Goal: Contribute content: Contribute content

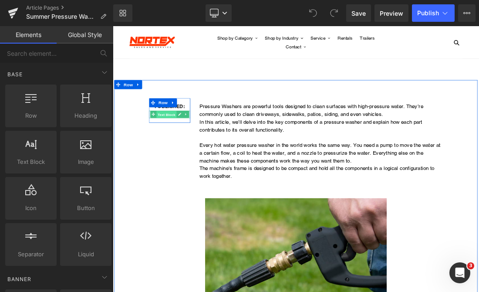
click at [186, 152] on span "Text Block" at bounding box center [189, 153] width 29 height 10
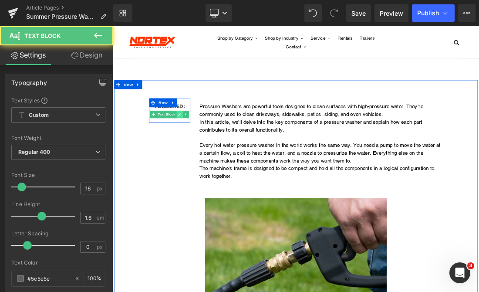
click at [207, 154] on icon at bounding box center [208, 152] width 5 height 5
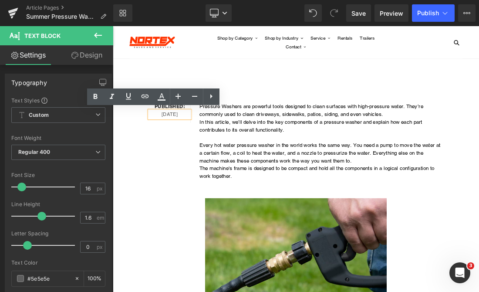
click at [177, 154] on p "[DATE]" at bounding box center [194, 153] width 59 height 11
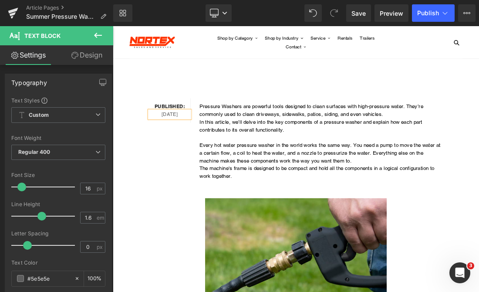
drag, startPoint x: 169, startPoint y: 236, endPoint x: 224, endPoint y: 202, distance: 65.0
click at [168, 236] on div "Published: Text Block [DATE] Text Block Row Pressure Washers are powerful tools…" at bounding box center [375, 192] width 435 height 150
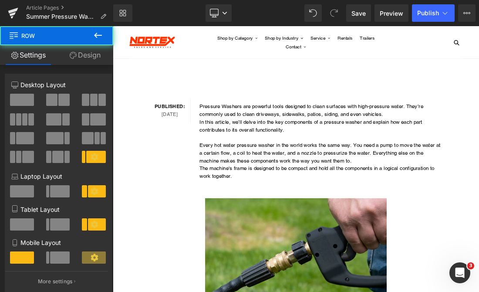
click at [305, 175] on p "In this article, we’ll delve into the key components of a pressure washer and e…" at bounding box center [413, 169] width 350 height 22
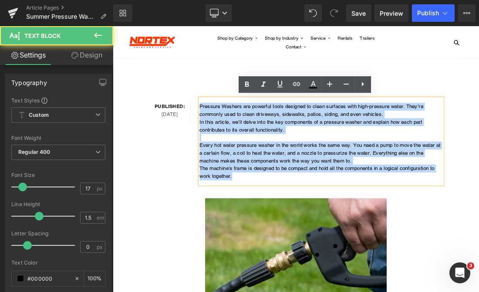
drag, startPoint x: 286, startPoint y: 244, endPoint x: 232, endPoint y: 142, distance: 115.7
click at [232, 142] on div "Pressure Washers are powerful tools designed to clean surfaces with high-pressu…" at bounding box center [412, 191] width 363 height 137
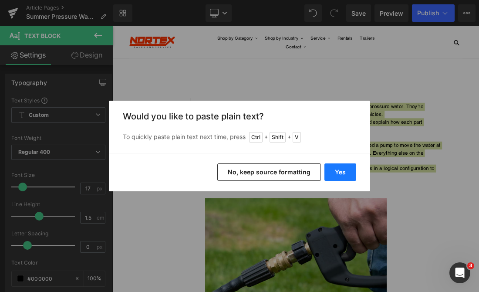
click at [339, 169] on button "Yes" at bounding box center [340, 171] width 32 height 17
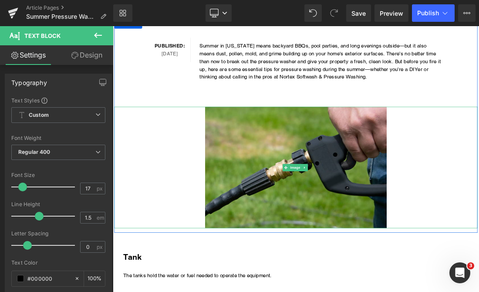
scroll to position [44, 0]
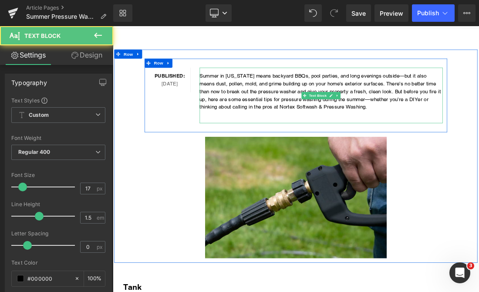
click at [478, 135] on p "Summer in [US_STATE] means backyard BBQs, pool parties, and long evenings outsi…" at bounding box center [413, 121] width 350 height 56
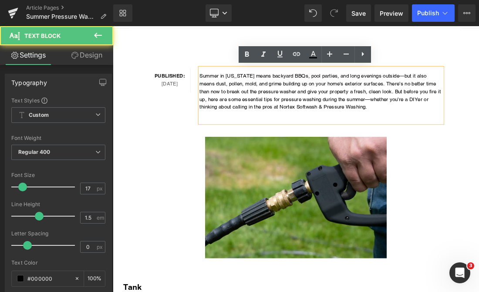
click at [339, 142] on p "Summer in [US_STATE] means backyard BBQs, pool parties, and long evenings outsi…" at bounding box center [413, 121] width 350 height 56
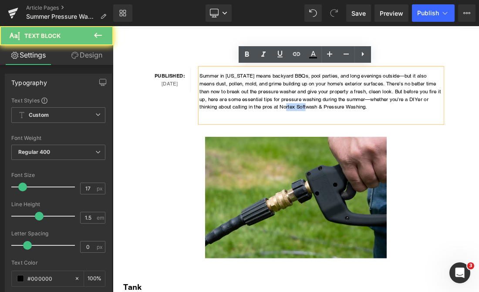
click at [339, 142] on p "Summer in [US_STATE] means backyard BBQs, pool parties, and long evenings outsi…" at bounding box center [413, 121] width 350 height 56
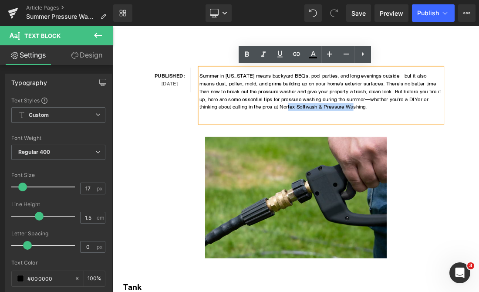
drag, startPoint x: 424, startPoint y: 144, endPoint x: 329, endPoint y: 141, distance: 95.8
click at [329, 141] on p "Summer in [US_STATE] means backyard BBQs, pool parties, and long evenings outsi…" at bounding box center [413, 121] width 350 height 56
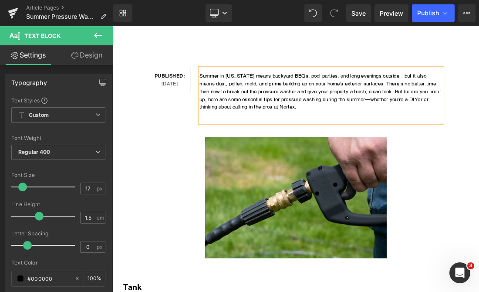
click at [338, 139] on p "Summer in [US_STATE] means backyard BBQs, pool parties, and long evenings outsi…" at bounding box center [413, 121] width 350 height 56
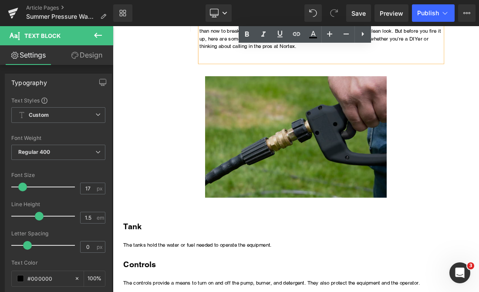
scroll to position [218, 0]
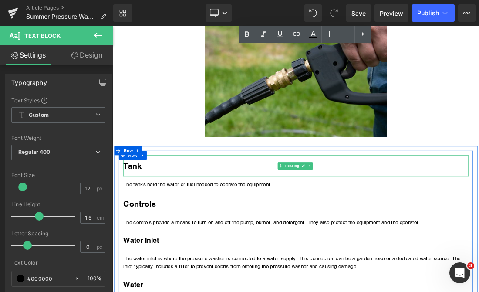
click at [169, 225] on h2 "Tank" at bounding box center [376, 227] width 496 height 17
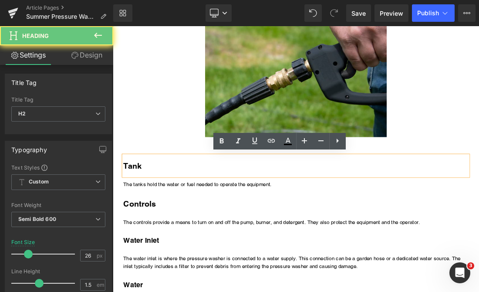
click at [168, 228] on h2 "Tank" at bounding box center [376, 227] width 496 height 17
click at [169, 228] on h2 "Tank" at bounding box center [376, 227] width 496 height 17
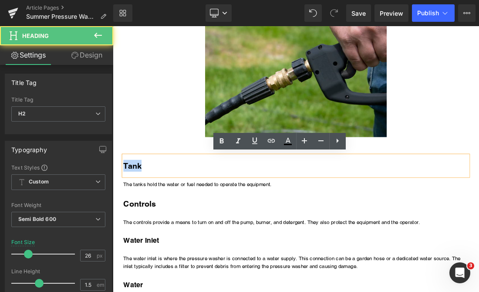
click at [169, 228] on h2 "Tank" at bounding box center [376, 227] width 496 height 17
paste div
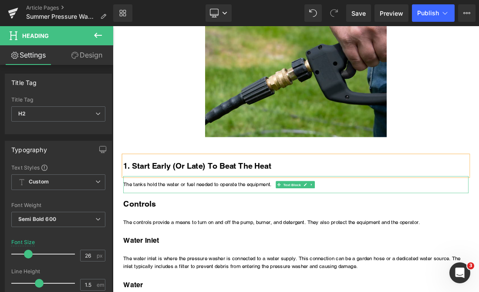
click at [194, 252] on p "The tanks hold the water or fuel needed to operate the equipment." at bounding box center [376, 254] width 496 height 11
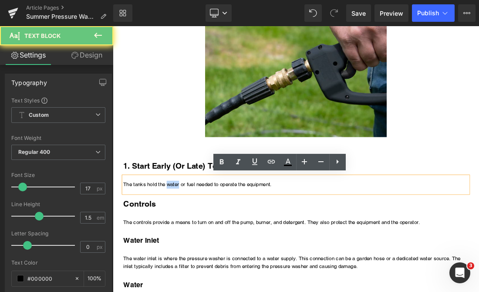
click at [194, 252] on p "The tanks hold the water or fuel needed to operate the equipment." at bounding box center [376, 254] width 496 height 11
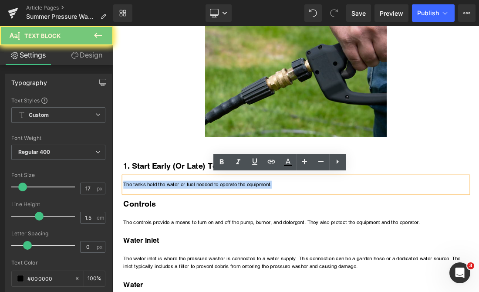
click at [194, 252] on p "The tanks hold the water or fuel needed to operate the equipment." at bounding box center [376, 254] width 496 height 11
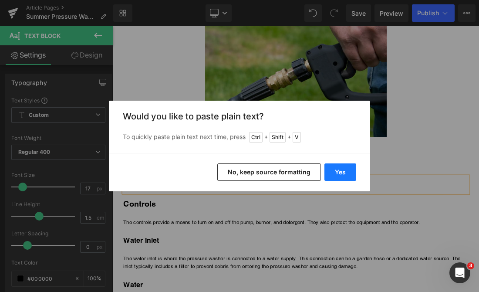
drag, startPoint x: 340, startPoint y: 172, endPoint x: 327, endPoint y: 209, distance: 39.8
click at [340, 172] on button "Yes" at bounding box center [340, 171] width 32 height 17
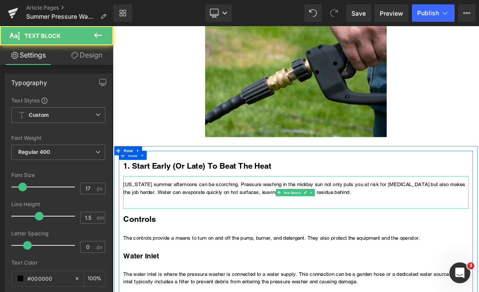
click at [163, 267] on p "[US_STATE] summer afternoons can be scorching. Pressure washing in the midday s…" at bounding box center [376, 260] width 496 height 22
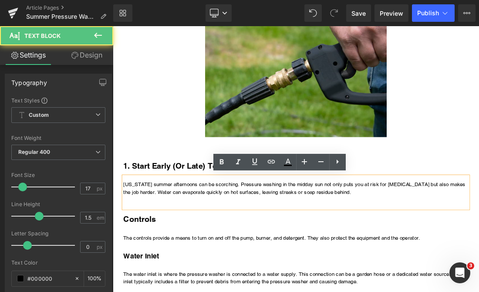
click at [462, 267] on p "[US_STATE] summer afternoons can be scorching. Pressure washing in the midday s…" at bounding box center [376, 260] width 496 height 22
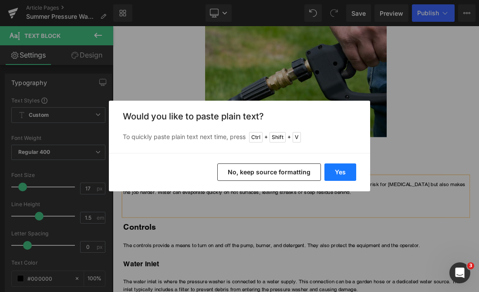
click at [343, 170] on button "Yes" at bounding box center [340, 171] width 32 height 17
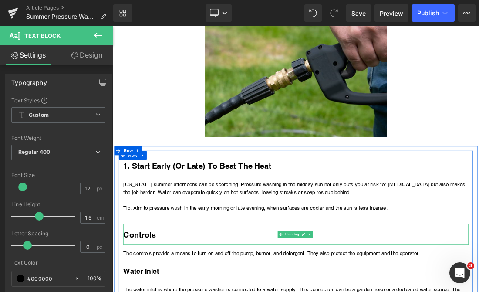
drag, startPoint x: 140, startPoint y: 328, endPoint x: 145, endPoint y: 327, distance: 4.4
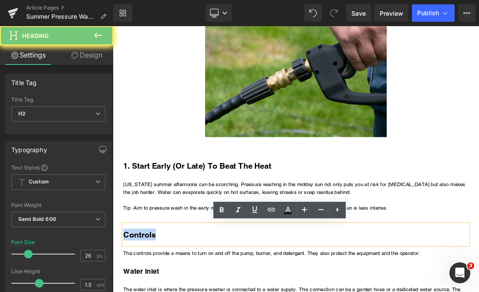
paste div
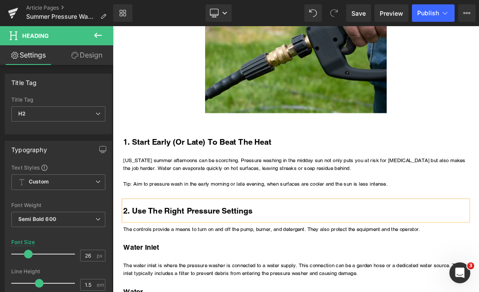
scroll to position [305, 0]
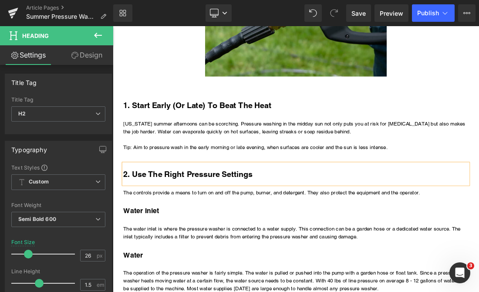
click at [167, 262] on p "The controls provide a means to turn on and off the pump, burner, and detergent…" at bounding box center [376, 265] width 496 height 11
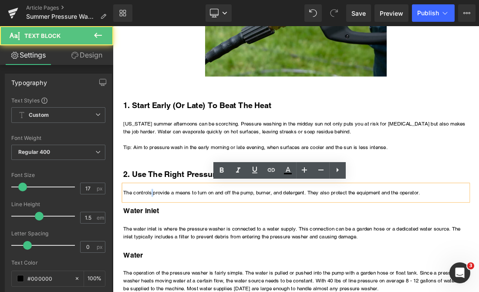
click at [167, 262] on p "The controls provide a means to turn on and off the pump, burner, and detergent…" at bounding box center [376, 265] width 496 height 11
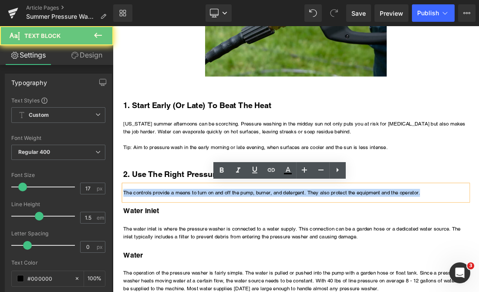
click at [167, 262] on p "The controls provide a means to turn on and off the pump, burner, and detergent…" at bounding box center [376, 265] width 496 height 11
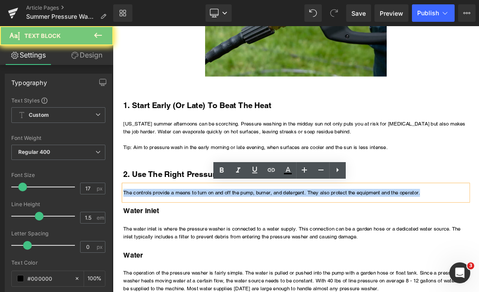
click at [167, 262] on p "The controls provide a means to turn on and off the pump, burner, and detergent…" at bounding box center [376, 265] width 496 height 11
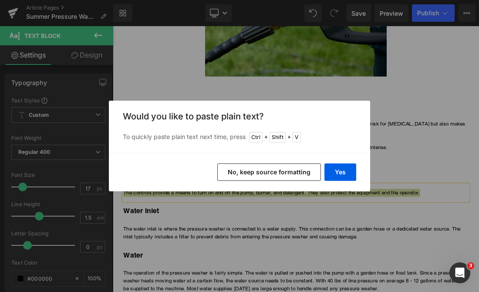
click at [245, 173] on button "No, keep source formatting" at bounding box center [269, 171] width 104 height 17
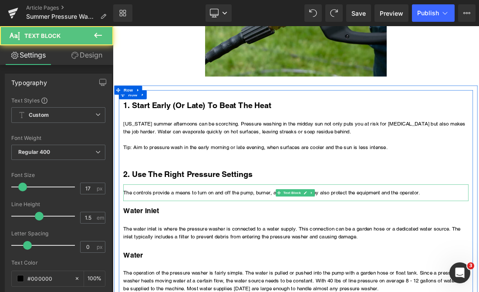
click at [191, 263] on p "The controls provide a means to turn on and off the pump, burner, and detergent…" at bounding box center [376, 265] width 496 height 11
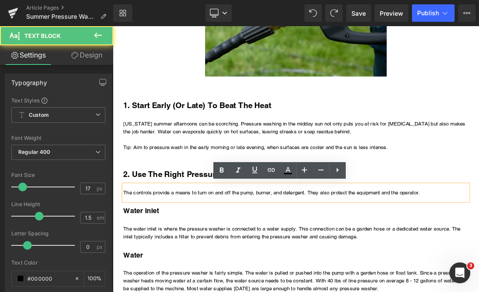
click at [198, 265] on p "The controls provide a means to turn on and off the pump, burner, and detergent…" at bounding box center [376, 265] width 496 height 11
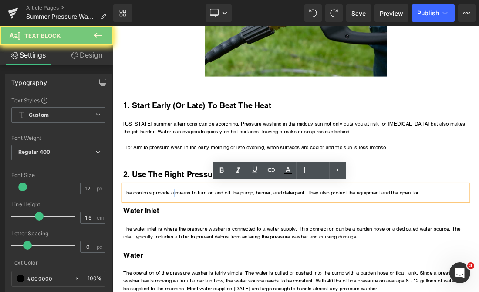
click at [198, 265] on p "The controls provide a means to turn on and off the pump, burner, and detergent…" at bounding box center [376, 265] width 496 height 11
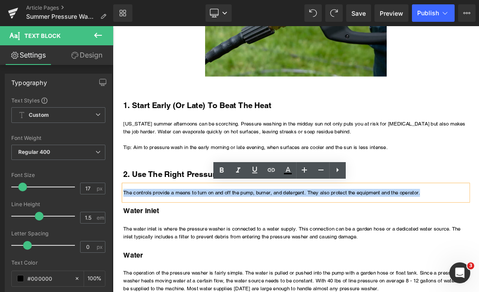
click at [198, 265] on p "The controls provide a means to turn on and off the pump, burner, and detergent…" at bounding box center [376, 265] width 496 height 11
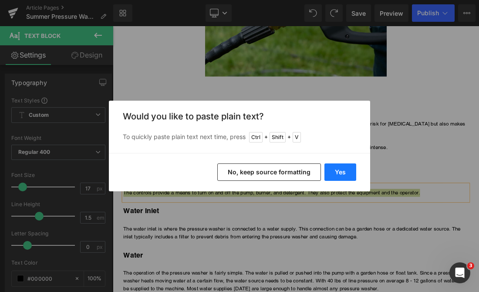
click at [341, 168] on button "Yes" at bounding box center [340, 171] width 32 height 17
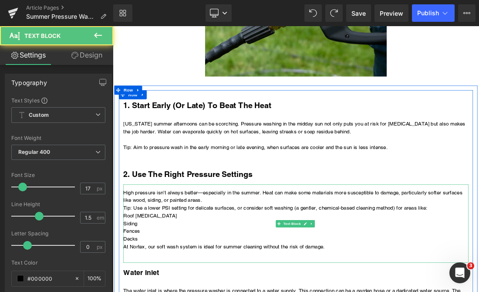
click at [259, 274] on p "High pressure isn’t always better—especially in the summer. Heat can make some …" at bounding box center [376, 271] width 496 height 22
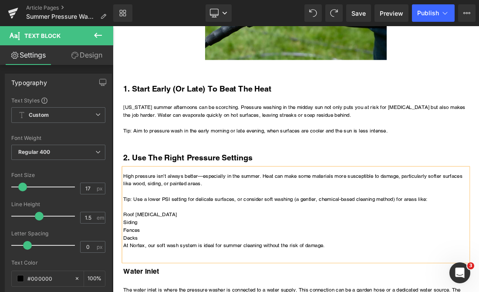
scroll to position [348, 0]
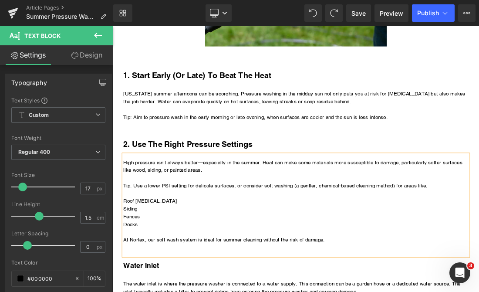
scroll to position [392, 0]
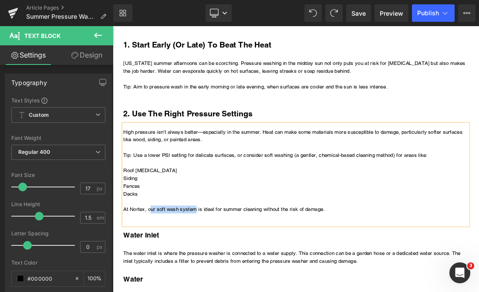
drag, startPoint x: 228, startPoint y: 289, endPoint x: 163, endPoint y: 290, distance: 65.3
click at [163, 290] on p "At Nortex, our soft wash system is ideal for summer cleaning without the risk o…" at bounding box center [376, 289] width 496 height 11
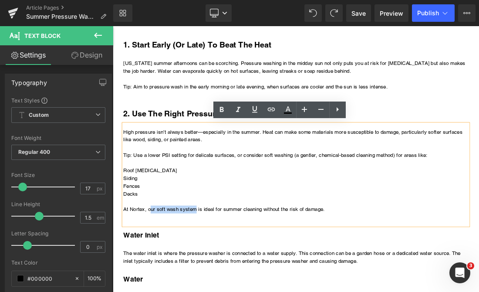
click at [163, 290] on p "At Nortex, our soft wash system is ideal for summer cleaning without the risk o…" at bounding box center [376, 289] width 496 height 11
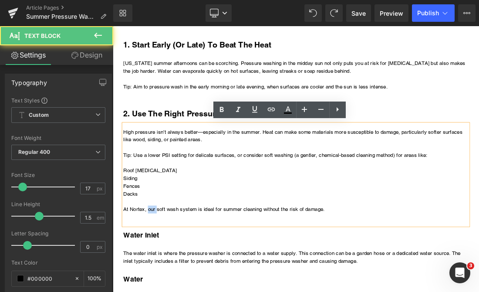
click at [163, 290] on p "At Nortex, our soft wash system is ideal for summer cleaning without the risk o…" at bounding box center [376, 289] width 496 height 11
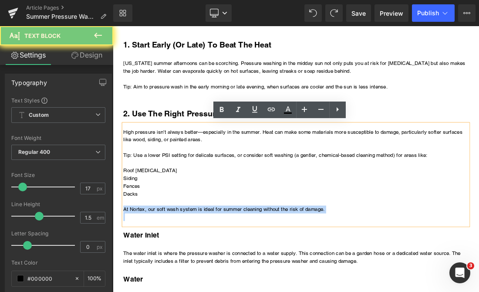
click at [163, 290] on p "At Nortex, our soft wash system is ideal for summer cleaning without the risk o…" at bounding box center [376, 289] width 496 height 11
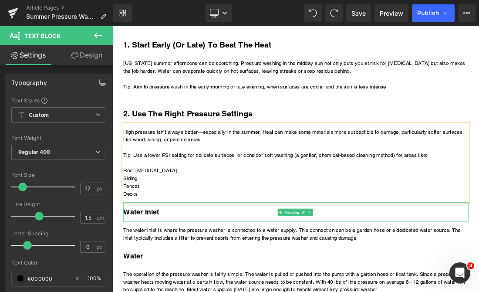
click at [151, 291] on h3 "Water Inlet" at bounding box center [376, 293] width 496 height 15
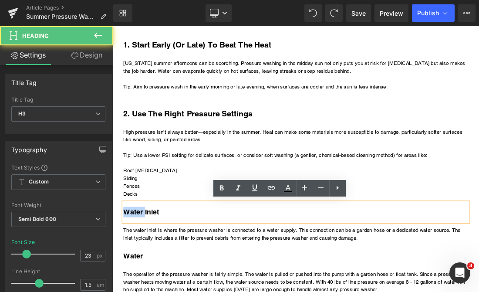
click at [151, 291] on h3 "Water Inlet" at bounding box center [376, 293] width 496 height 15
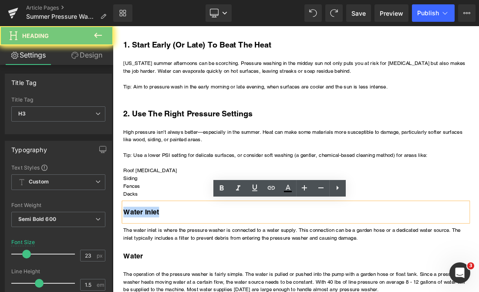
click at [151, 291] on h3 "Water Inlet" at bounding box center [376, 293] width 496 height 15
paste div
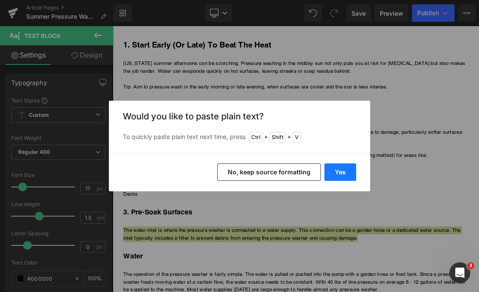
click at [336, 171] on button "Yes" at bounding box center [340, 171] width 32 height 17
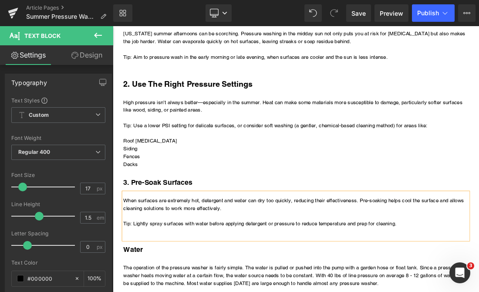
scroll to position [435, 0]
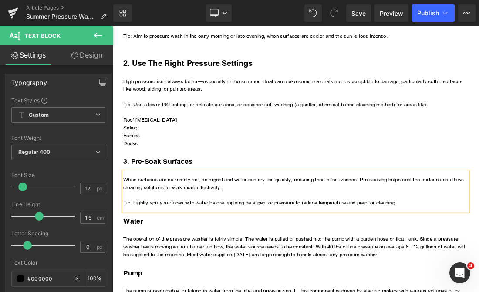
scroll to position [522, 0]
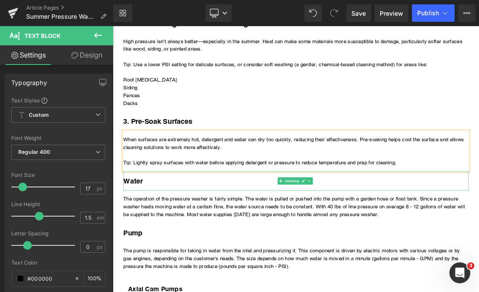
click at [153, 248] on h3 "Water" at bounding box center [376, 248] width 496 height 15
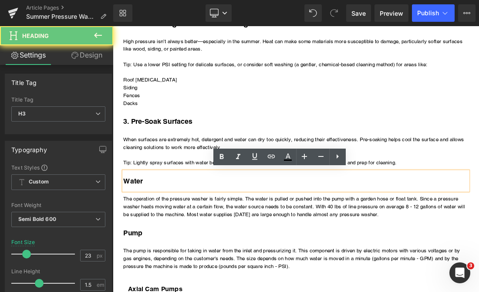
click at [153, 248] on h3 "Water" at bounding box center [376, 248] width 496 height 15
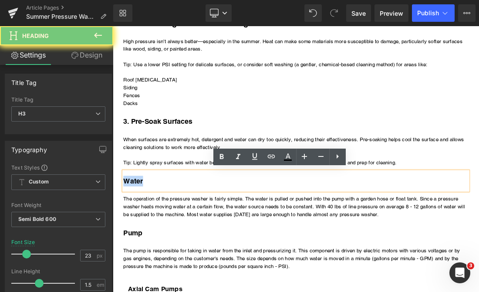
click at [153, 248] on h3 "Water" at bounding box center [376, 248] width 496 height 15
paste div
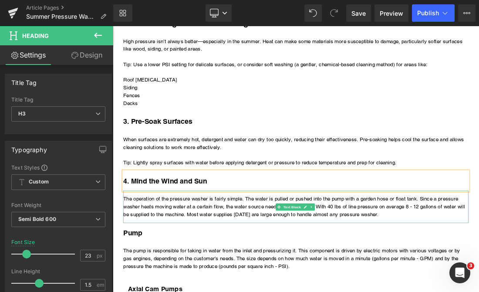
click at [199, 286] on p "The operation of the pressure washer is fairly simple. The water is pulled or p…" at bounding box center [376, 286] width 496 height 34
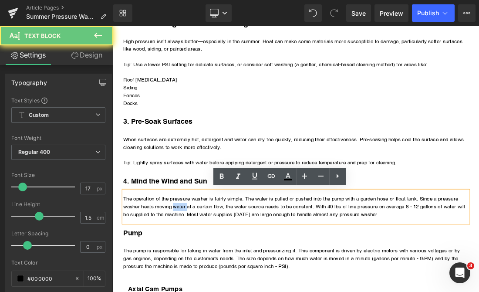
click at [199, 286] on p "The operation of the pressure washer is fairly simple. The water is pulled or p…" at bounding box center [376, 286] width 496 height 34
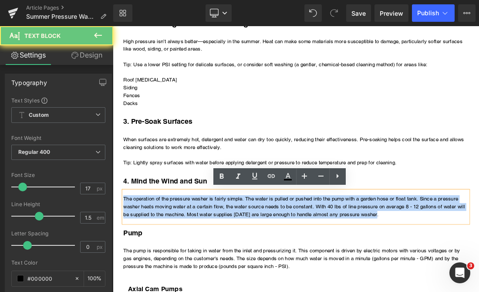
click at [199, 286] on p "The operation of the pressure washer is fairly simple. The water is pulled or p…" at bounding box center [376, 286] width 496 height 34
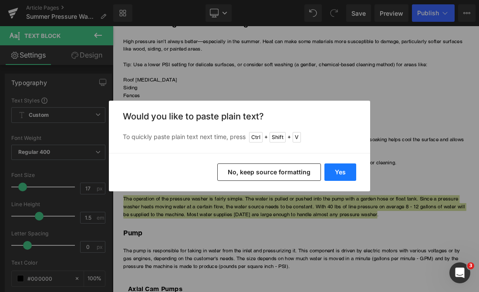
click at [336, 168] on button "Yes" at bounding box center [340, 171] width 32 height 17
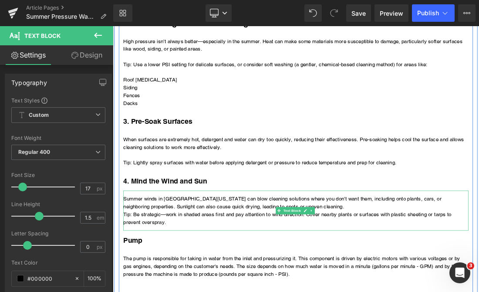
click at [403, 286] on p "Summer winds in [GEOGRAPHIC_DATA][US_STATE] can blow cleaning solutions where y…" at bounding box center [376, 280] width 496 height 22
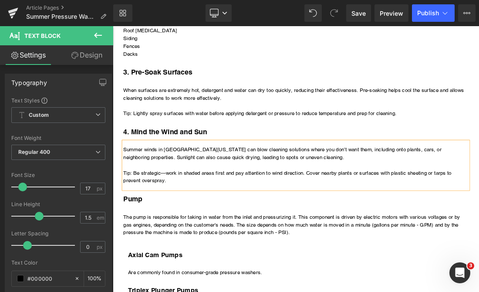
scroll to position [609, 0]
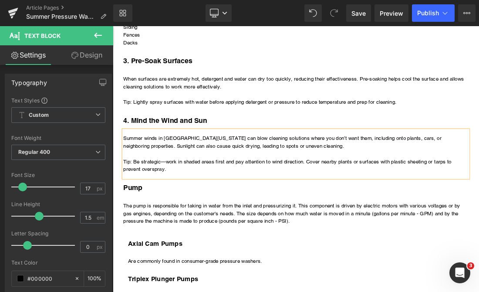
click at [177, 291] on p "The pump is responsible for taking in water from the inlet and pressurizing it.…" at bounding box center [376, 296] width 496 height 34
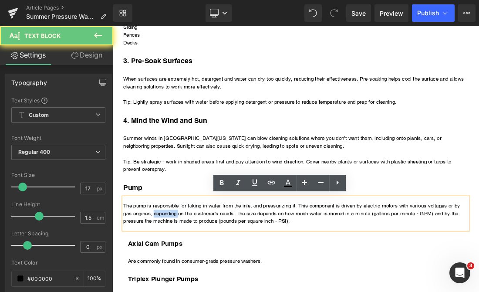
click at [177, 291] on p "The pump is responsible for taking in water from the inlet and pressurizing it.…" at bounding box center [376, 296] width 496 height 34
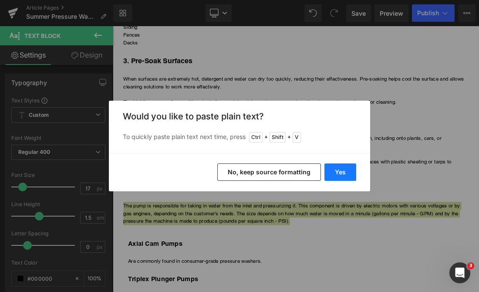
click at [338, 172] on button "Yes" at bounding box center [340, 171] width 32 height 17
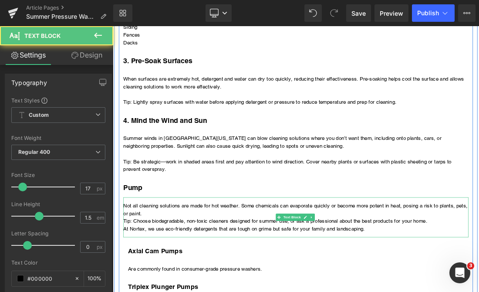
click at [305, 291] on p "Not all cleaning solutions are made for hot weather. Some chemicals can evapora…" at bounding box center [376, 290] width 496 height 22
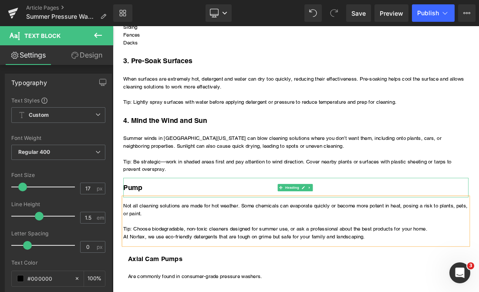
click at [157, 255] on h3 "Pump" at bounding box center [376, 258] width 496 height 15
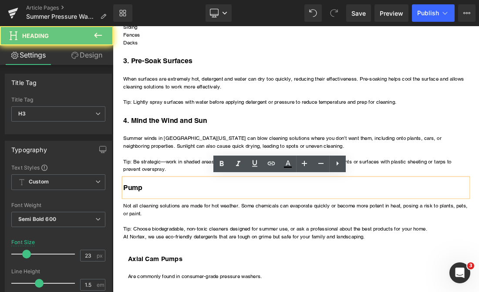
click at [151, 255] on h3 "Pump" at bounding box center [376, 258] width 496 height 15
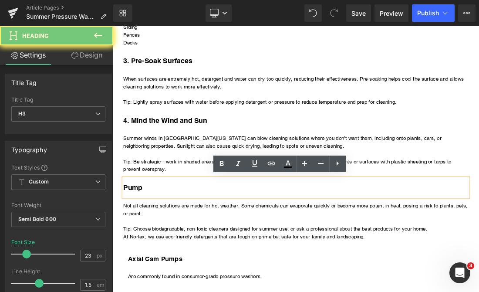
click at [151, 255] on h3 "Pump" at bounding box center [376, 258] width 496 height 15
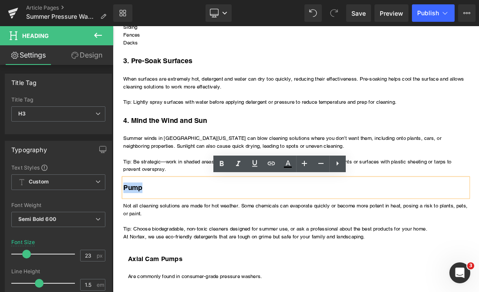
click at [151, 255] on h3 "Pump" at bounding box center [376, 258] width 496 height 15
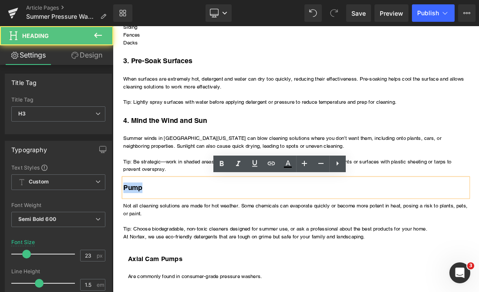
paste div
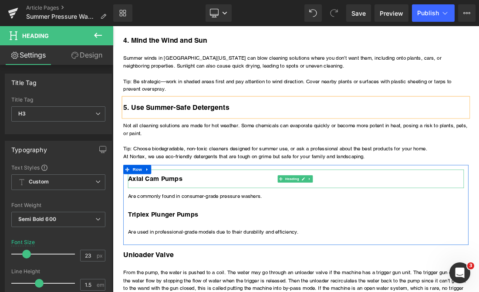
scroll to position [740, 0]
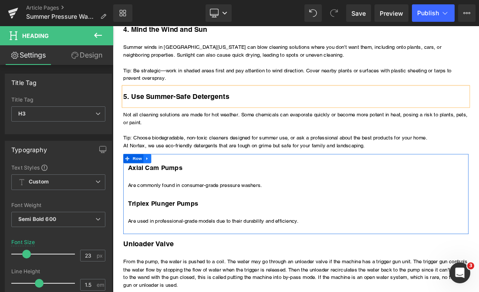
click at [161, 215] on icon at bounding box center [162, 216] width 6 height 7
click at [187, 217] on link at bounding box center [184, 216] width 11 height 13
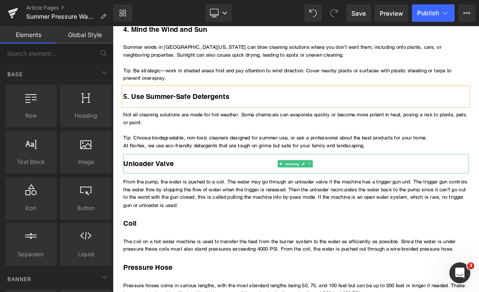
click at [171, 222] on h3 "Unloader Valve" at bounding box center [376, 224] width 496 height 15
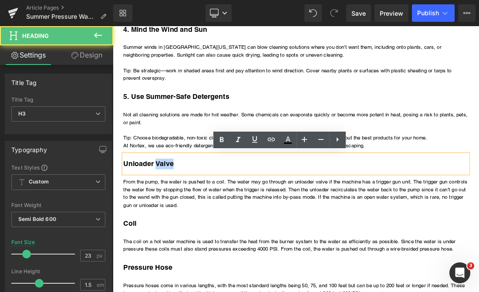
click at [171, 222] on h3 "Unloader Valve" at bounding box center [376, 224] width 496 height 15
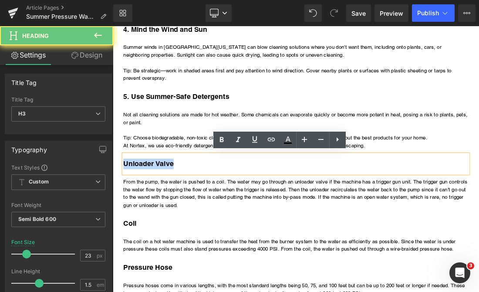
click at [171, 222] on h3 "Unloader Valve" at bounding box center [376, 224] width 496 height 15
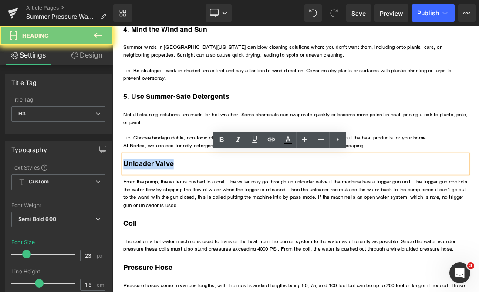
paste div
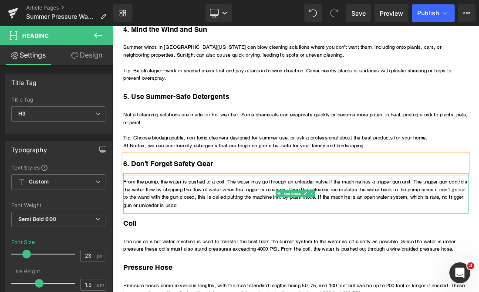
click at [167, 269] on p "From the pump, the water is pushed to a coil. The water may go through an unloa…" at bounding box center [376, 267] width 496 height 44
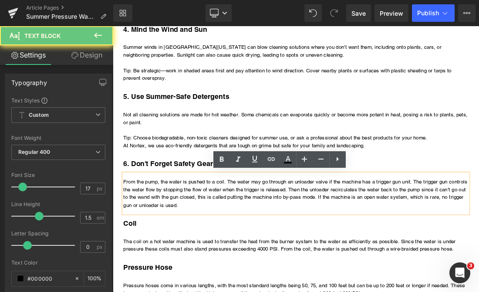
click at [167, 268] on p "From the pump, the water is pushed to a coil. The water may go through an unloa…" at bounding box center [376, 267] width 496 height 44
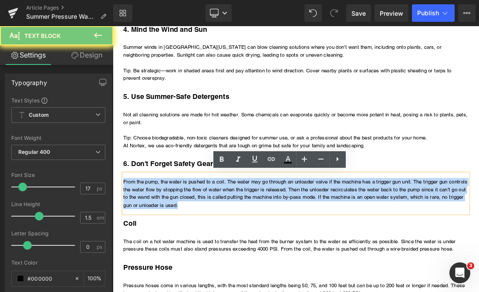
click at [167, 268] on p "From the pump, the water is pushed to a coil. The water may go through an unloa…" at bounding box center [376, 267] width 496 height 44
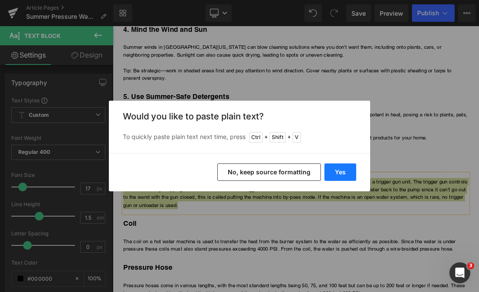
click at [340, 172] on button "Yes" at bounding box center [340, 171] width 32 height 17
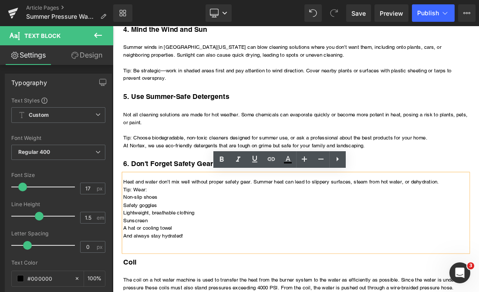
click at [478, 252] on p "Heat and water don’t mix well without proper safety gear. Summer heat can lead …" at bounding box center [376, 250] width 496 height 11
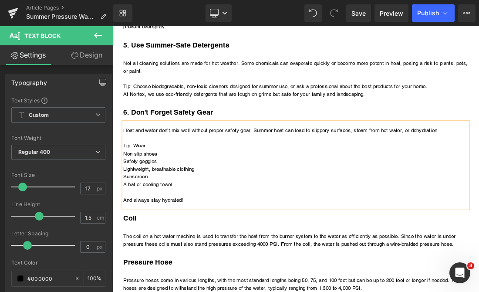
scroll to position [827, 0]
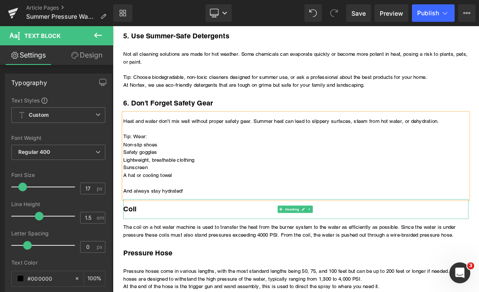
click at [170, 287] on h3 "Coil" at bounding box center [376, 289] width 496 height 15
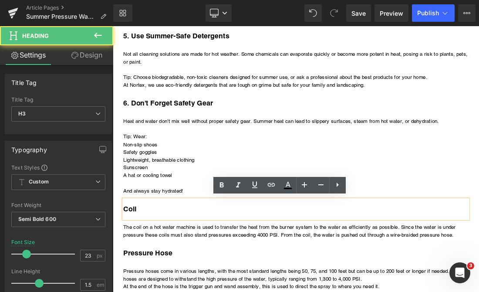
click at [169, 287] on h3 "Coil" at bounding box center [376, 289] width 496 height 15
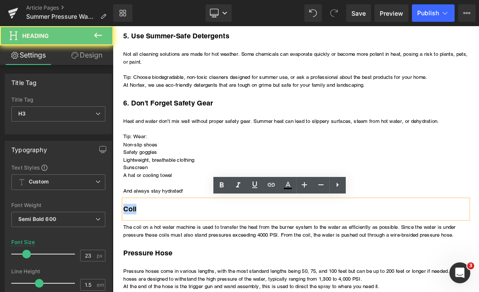
click at [169, 287] on h3 "Coil" at bounding box center [376, 289] width 496 height 15
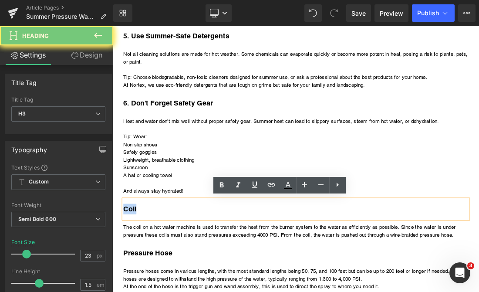
paste div
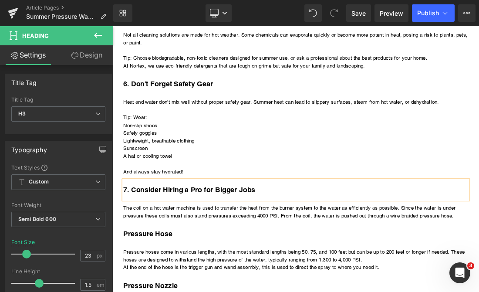
scroll to position [871, 0]
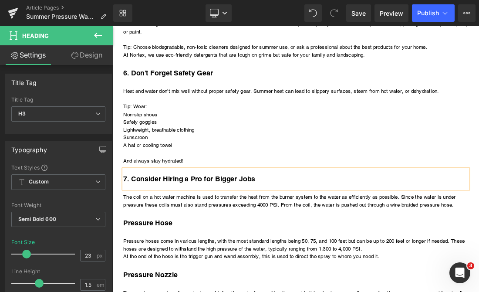
click at [170, 272] on p "The coil on a hot water machine is used to transfer the heat from the burner sy…" at bounding box center [376, 277] width 496 height 22
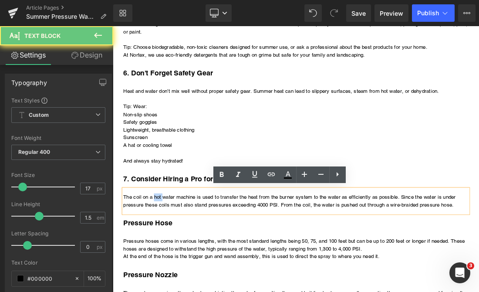
click at [170, 272] on p "The coil on a hot water machine is used to transfer the heat from the burner sy…" at bounding box center [376, 277] width 496 height 22
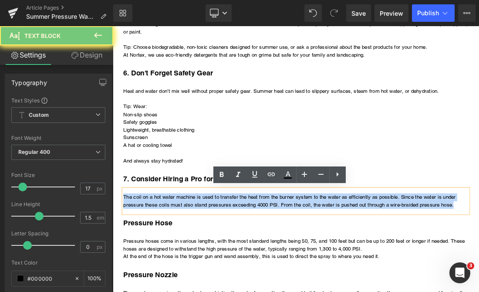
click at [170, 272] on p "The coil on a hot water machine is used to transfer the heat from the burner sy…" at bounding box center [376, 277] width 496 height 22
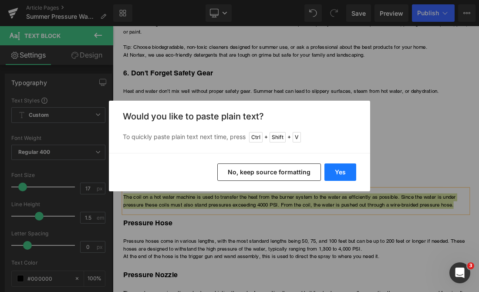
click at [340, 170] on button "Yes" at bounding box center [340, 171] width 32 height 17
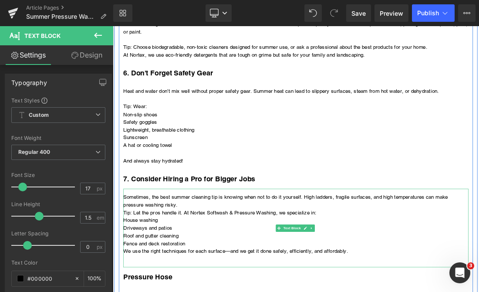
click at [273, 281] on p "Sometimes, the best summer cleaning tip is knowing when not to do it yourself. …" at bounding box center [376, 277] width 496 height 22
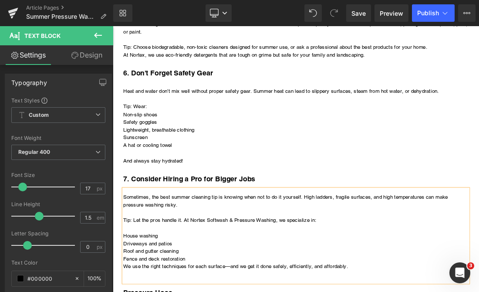
scroll to position [914, 0]
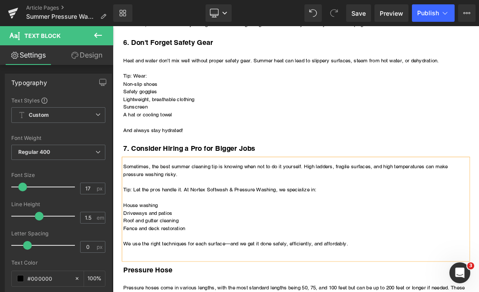
scroll to position [958, 0]
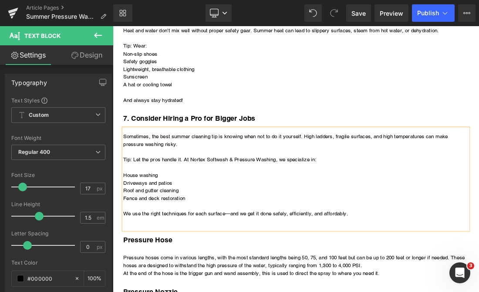
click at [356, 291] on div "Sometimes, the best summer cleaning tip is knowing when not to do it yourself. …" at bounding box center [376, 246] width 496 height 146
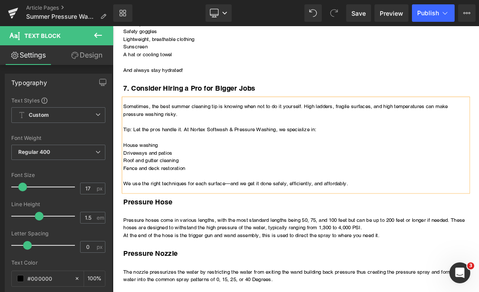
scroll to position [1001, 0]
click at [162, 278] on h3 "Pressure Hose" at bounding box center [376, 278] width 496 height 15
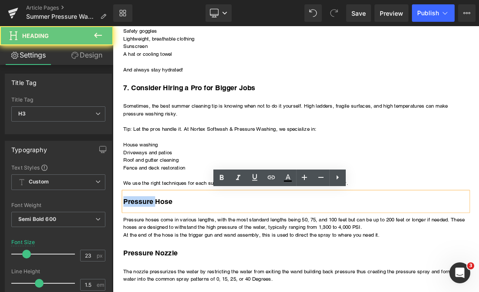
click at [162, 278] on h3 "Pressure Hose" at bounding box center [376, 278] width 496 height 15
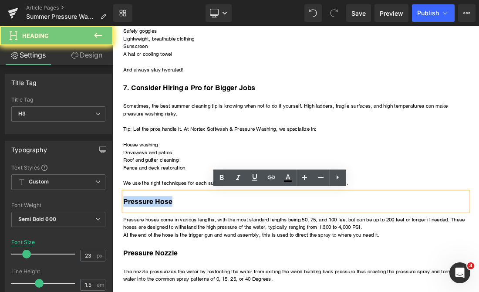
paste div
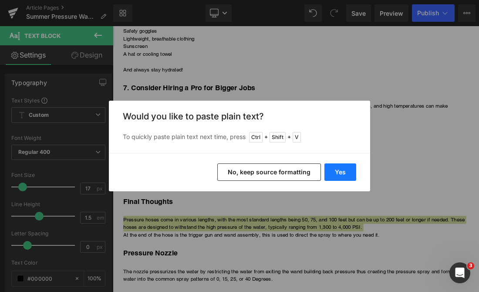
click at [343, 172] on button "Yes" at bounding box center [340, 171] width 32 height 17
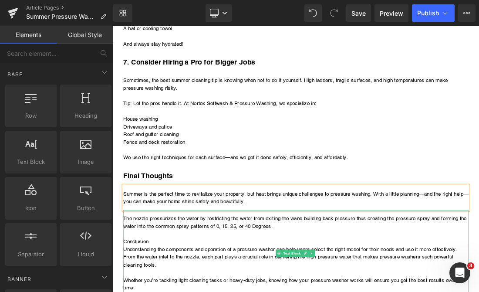
scroll to position [1088, 0]
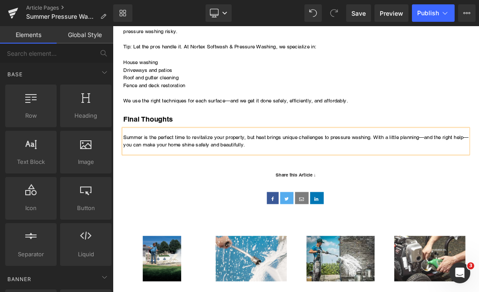
scroll to position [1045, 0]
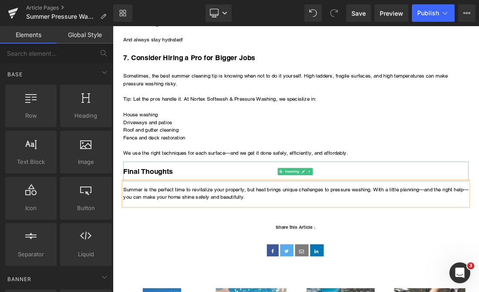
click at [219, 230] on h3 "Final Thoughts" at bounding box center [376, 234] width 496 height 15
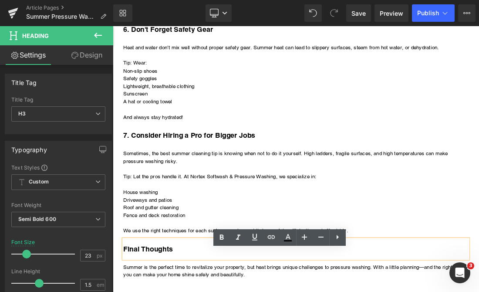
scroll to position [914, 0]
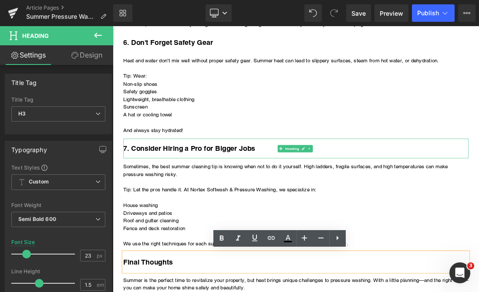
click at [232, 201] on h3 "7. Consider Hiring a Pro for Bigger Jobs" at bounding box center [376, 202] width 496 height 15
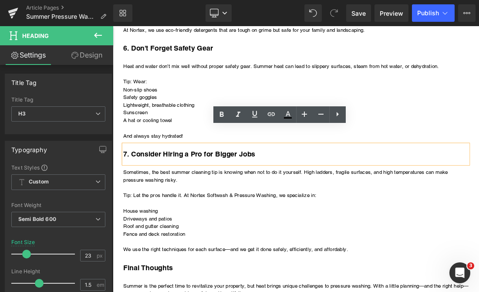
scroll to position [958, 0]
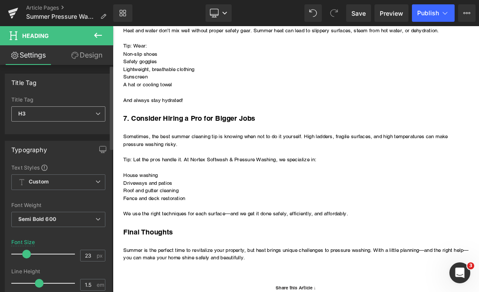
click at [95, 111] on icon at bounding box center [97, 113] width 5 height 5
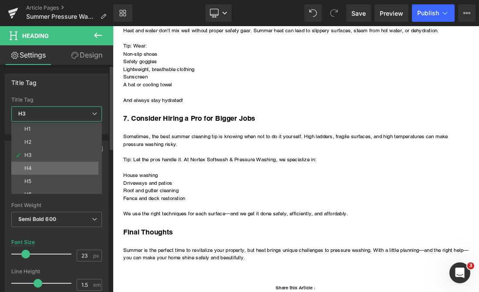
click at [66, 161] on li "H4" at bounding box center [58, 167] width 94 height 13
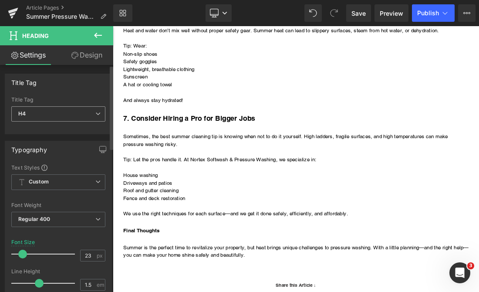
click at [64, 112] on span "H4" at bounding box center [58, 113] width 94 height 15
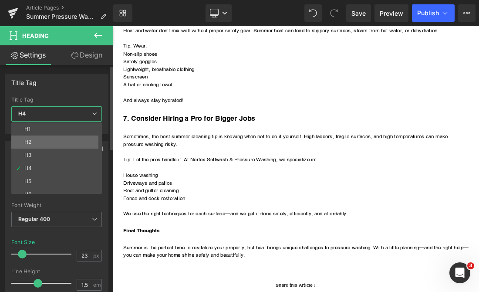
click at [61, 136] on li "H2" at bounding box center [58, 141] width 94 height 13
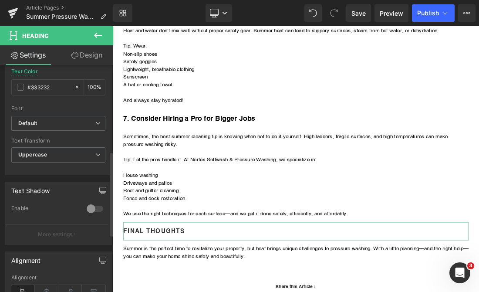
scroll to position [261, 0]
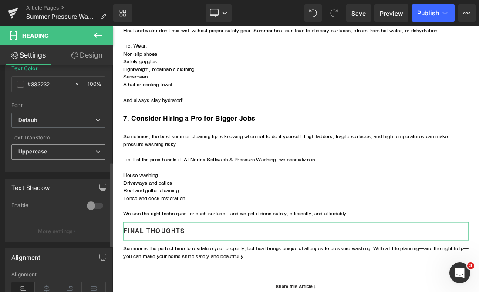
click at [81, 151] on span "Uppercase" at bounding box center [58, 151] width 94 height 15
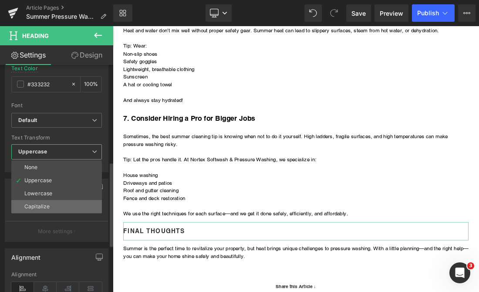
click at [66, 200] on li "Capitalize" at bounding box center [56, 206] width 91 height 13
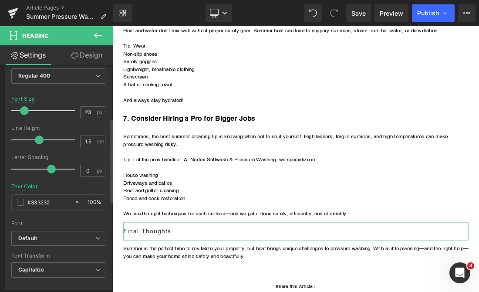
scroll to position [128, 0]
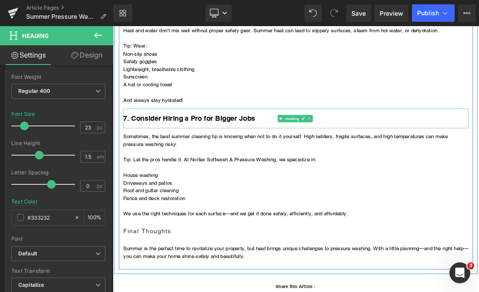
click at [177, 161] on h3 "7. Consider Hiring a Pro for Bigger Jobs" at bounding box center [376, 158] width 496 height 15
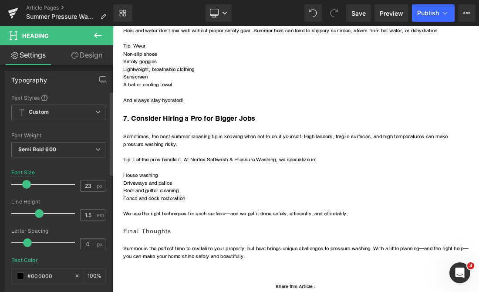
scroll to position [131, 0]
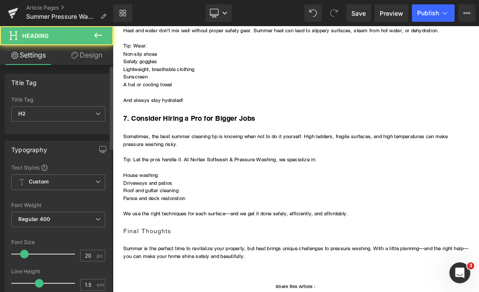
scroll to position [87, 0]
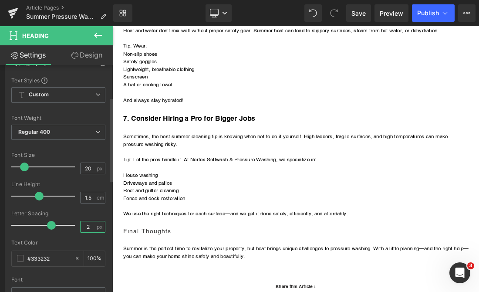
click at [89, 227] on input "2" at bounding box center [88, 226] width 15 height 11
type input "0"
click at [58, 259] on input "#333232" at bounding box center [48, 258] width 43 height 10
click at [57, 259] on input "#333232" at bounding box center [48, 258] width 43 height 10
type input "#000000"
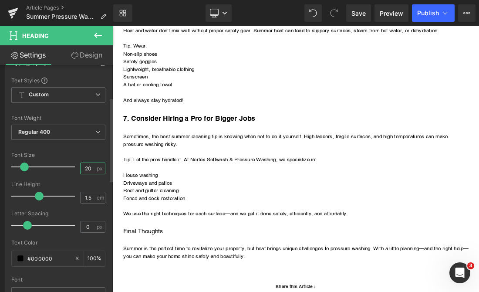
click at [91, 168] on input "20" at bounding box center [88, 168] width 15 height 11
type input "2"
type input "35"
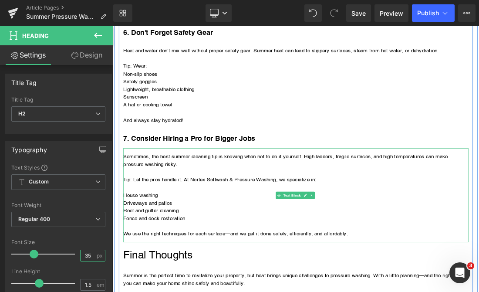
scroll to position [914, 0]
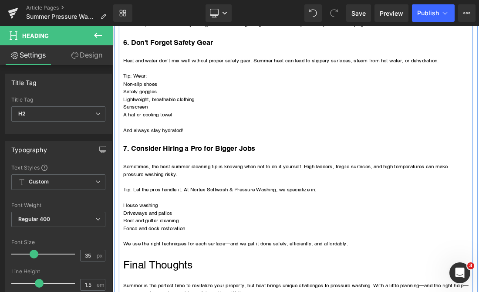
click at [182, 199] on h3 "7. Consider Hiring a Pro for Bigger Jobs" at bounding box center [376, 202] width 496 height 15
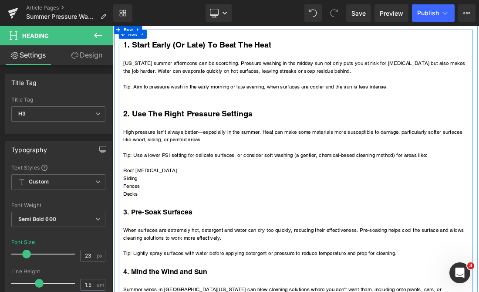
scroll to position [305, 0]
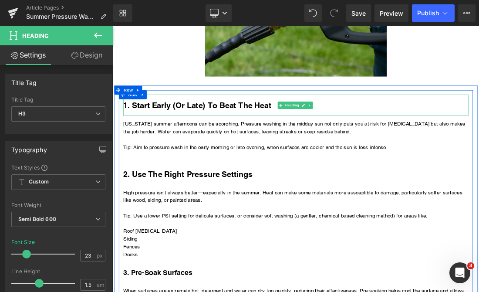
click at [195, 139] on h2 "1. Start Early (or Late) to Beat the Heat" at bounding box center [376, 139] width 496 height 17
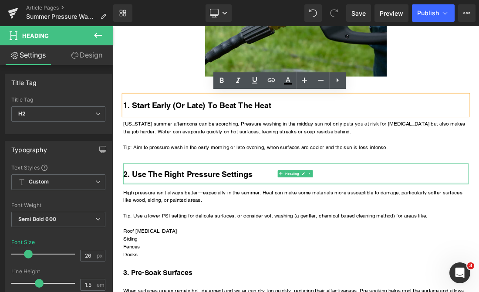
click at [216, 241] on h2 "2. Use the Right Pressure Settings" at bounding box center [376, 238] width 496 height 17
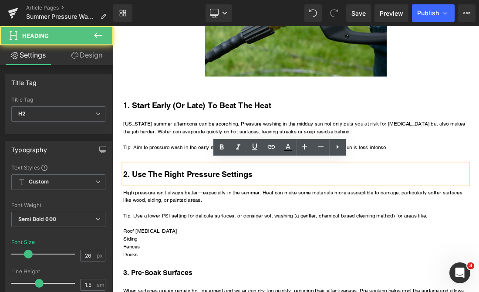
scroll to position [392, 0]
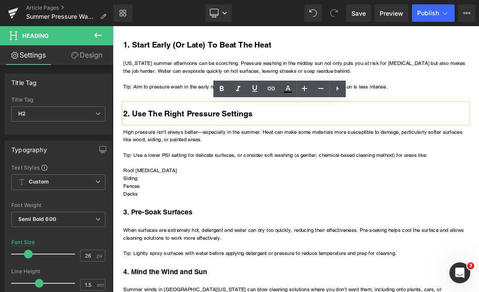
click at [194, 291] on h3 "3. Pre-Soak Surfaces" at bounding box center [376, 293] width 496 height 15
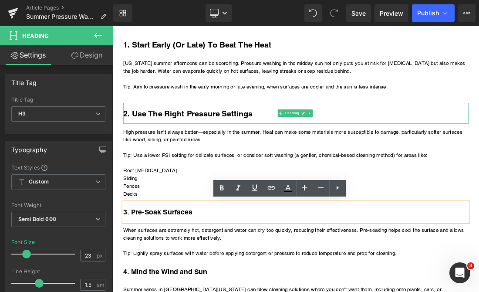
click at [203, 154] on h2 "2. Use the Right Pressure Settings" at bounding box center [376, 151] width 496 height 17
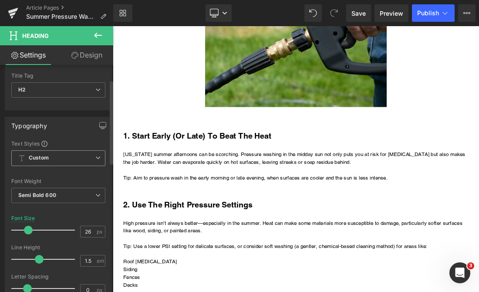
scroll to position [44, 0]
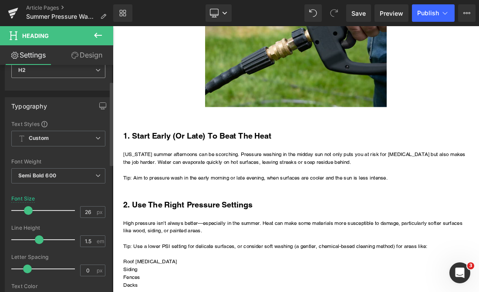
click at [79, 70] on span "H2" at bounding box center [58, 70] width 94 height 15
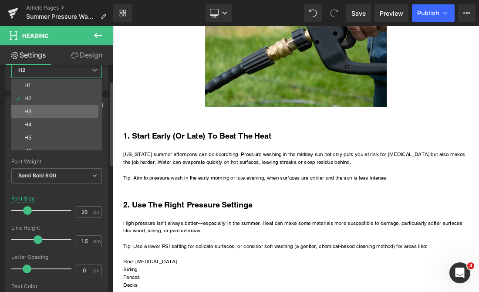
click at [64, 108] on li "H3" at bounding box center [58, 111] width 94 height 13
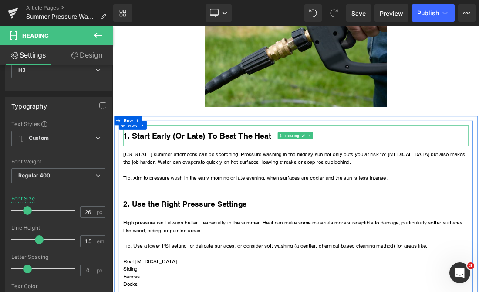
click at [182, 187] on h2 "1. Start Early (or Late) to Beat the Heat" at bounding box center [376, 183] width 496 height 17
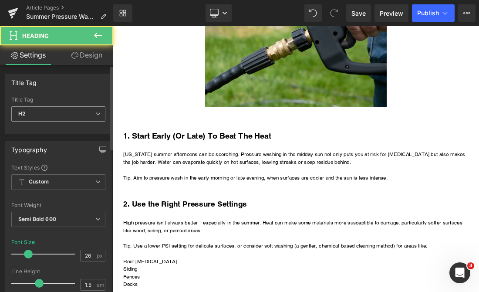
click at [77, 109] on span "H2" at bounding box center [58, 113] width 94 height 15
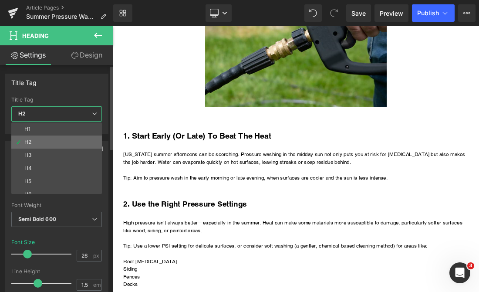
click at [64, 143] on li "H2" at bounding box center [58, 141] width 94 height 13
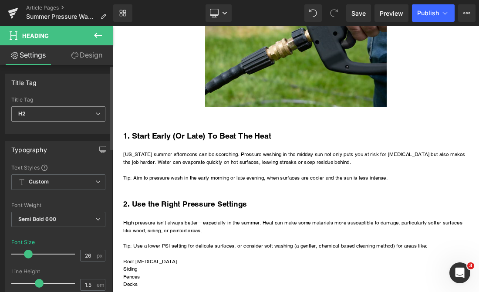
click at [72, 110] on span "H2" at bounding box center [58, 113] width 94 height 15
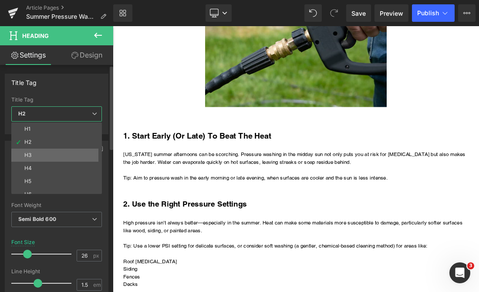
click at [60, 152] on li "H3" at bounding box center [58, 154] width 94 height 13
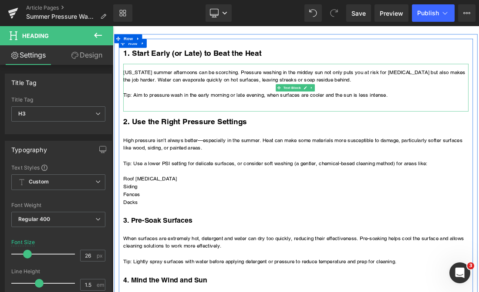
scroll to position [435, 0]
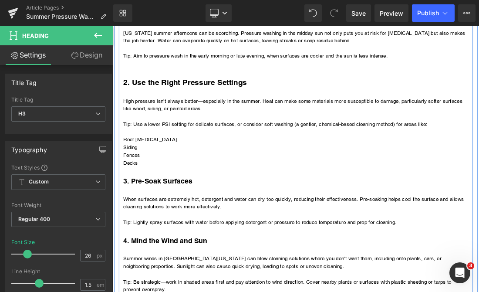
click at [181, 247] on h3 "3. Pre-Soak Surfaces" at bounding box center [376, 248] width 496 height 15
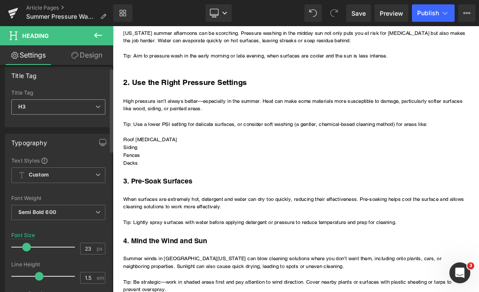
scroll to position [0, 0]
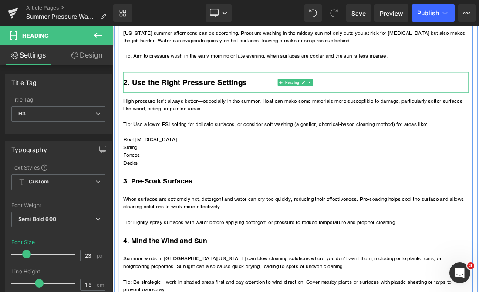
click at [178, 109] on h3 "2. Use the Right Pressure Settings" at bounding box center [376, 107] width 496 height 17
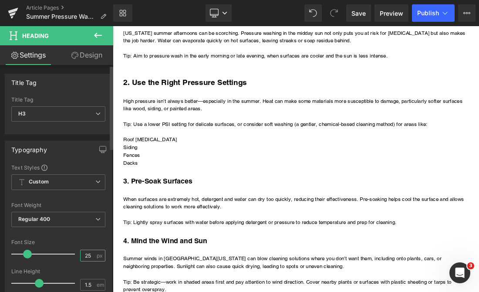
click at [87, 251] on input "25" at bounding box center [88, 255] width 15 height 11
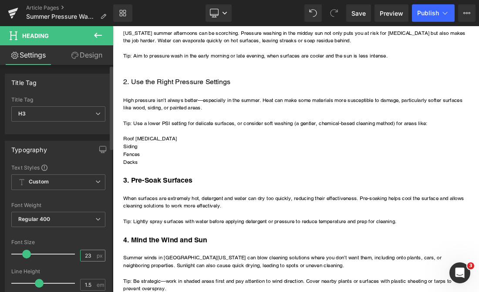
type input "23"
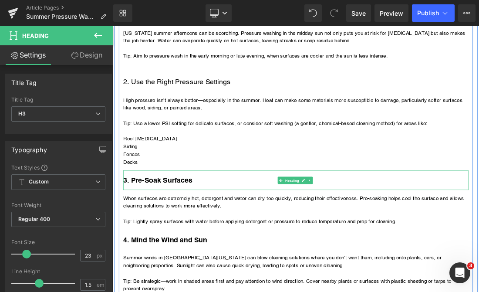
click at [179, 246] on h3 "3. Pre-Soak Surfaces" at bounding box center [376, 247] width 496 height 15
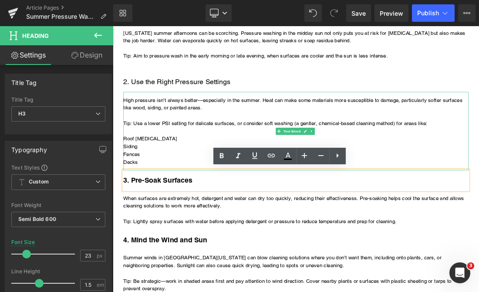
click at [202, 98] on div "2. Use the Right Pressure Settings" at bounding box center [376, 106] width 496 height 28
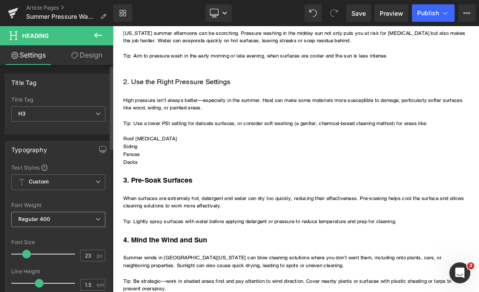
click at [95, 216] on icon at bounding box center [97, 218] width 5 height 5
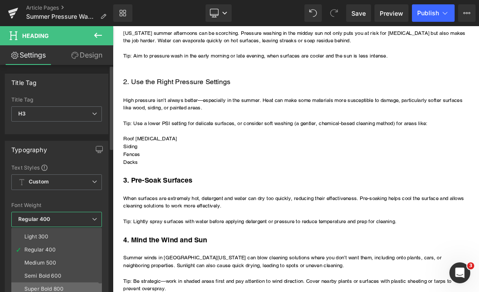
scroll to position [44, 0]
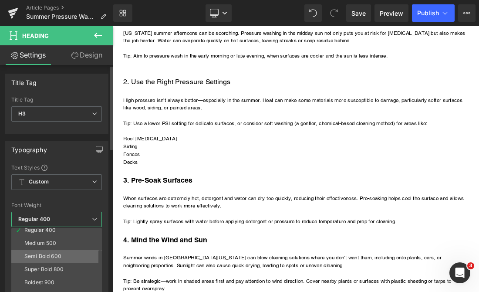
click at [61, 256] on div "Semi Bold 600" at bounding box center [42, 256] width 37 height 6
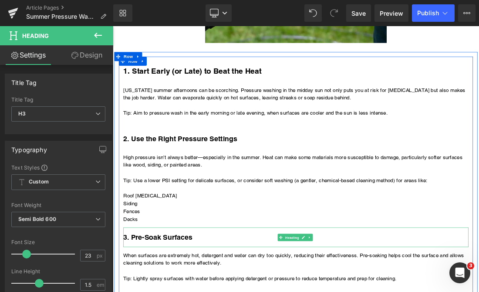
scroll to position [348, 0]
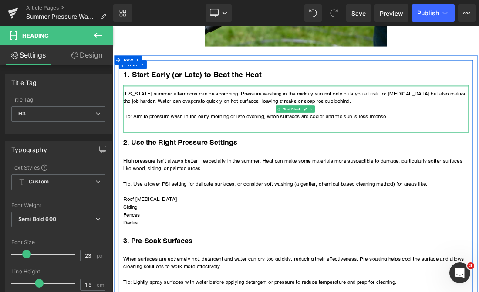
click at [187, 95] on h3 "1. Start Early (or Late) to Beat the Heat" at bounding box center [376, 96] width 496 height 17
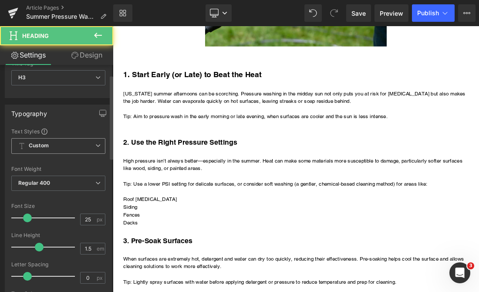
scroll to position [87, 0]
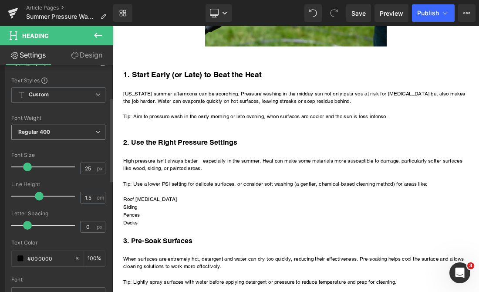
click at [98, 130] on span "Regular 400" at bounding box center [58, 131] width 94 height 15
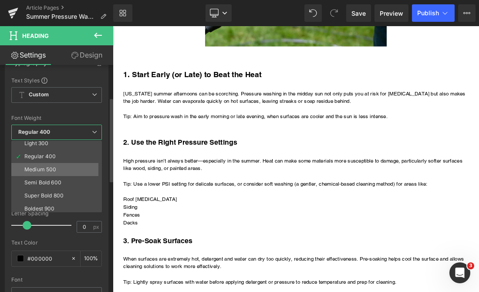
scroll to position [44, 0]
click at [59, 166] on div "Semi Bold 600" at bounding box center [42, 169] width 37 height 6
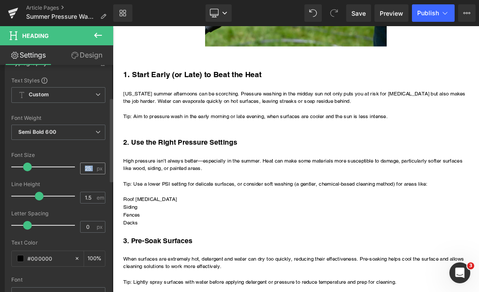
click at [93, 166] on div "25 px" at bounding box center [92, 168] width 25 height 12
click at [88, 163] on input "25" at bounding box center [88, 168] width 15 height 11
type input "23"
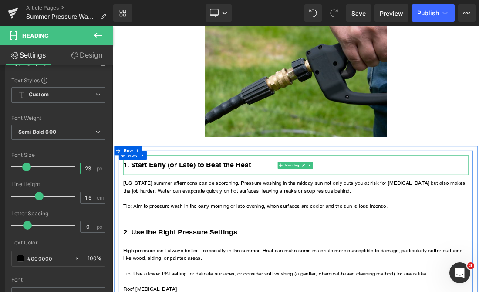
scroll to position [174, 0]
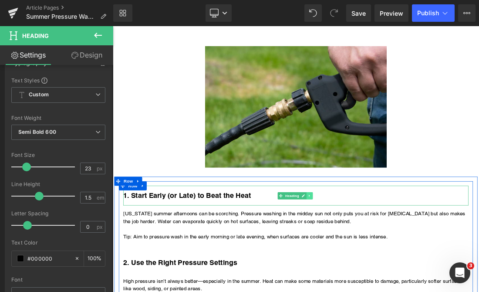
click at [394, 267] on icon at bounding box center [395, 269] width 5 height 5
click at [390, 270] on icon at bounding box center [391, 269] width 5 height 5
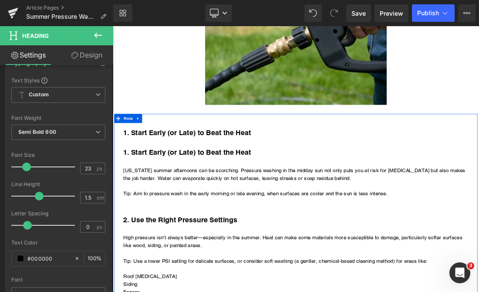
scroll to position [178, 0]
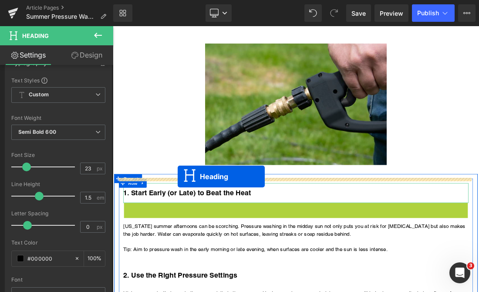
drag, startPoint x: 353, startPoint y: 293, endPoint x: 206, endPoint y: 242, distance: 155.3
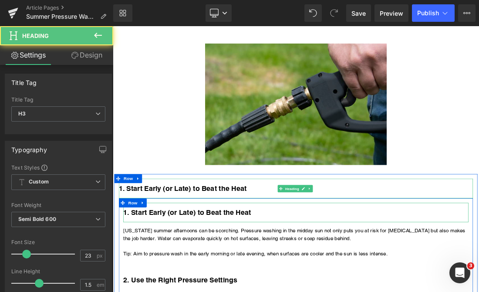
click at [208, 257] on h3 "1. Start Early (or Late) to Beat the Heat" at bounding box center [375, 259] width 509 height 15
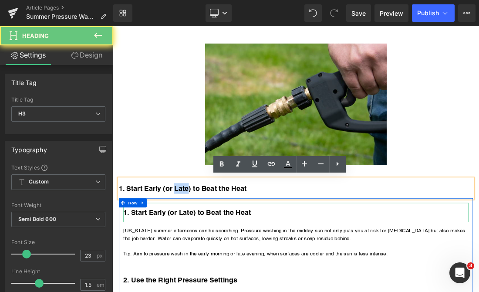
click at [208, 257] on h3 "1. Start Early (or Late) to Beat the Heat" at bounding box center [375, 259] width 509 height 15
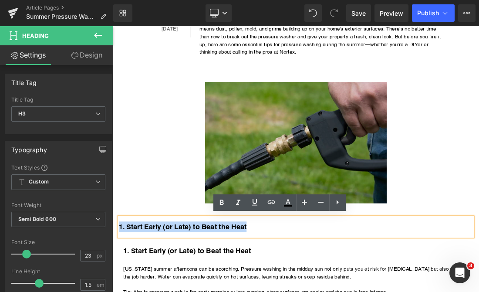
scroll to position [174, 0]
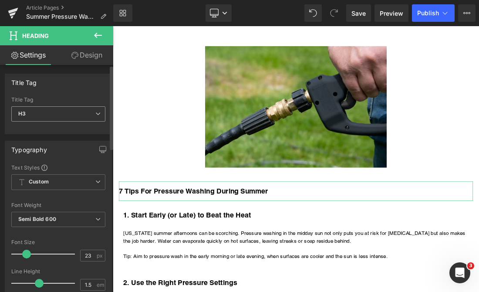
click at [80, 113] on span "H3" at bounding box center [58, 113] width 94 height 15
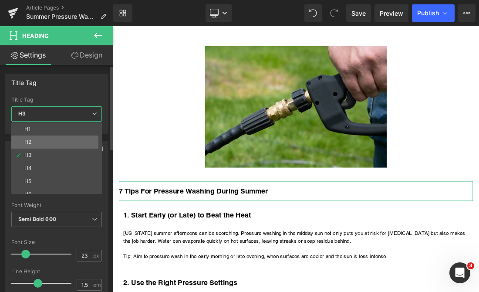
click at [70, 138] on li "H2" at bounding box center [58, 141] width 94 height 13
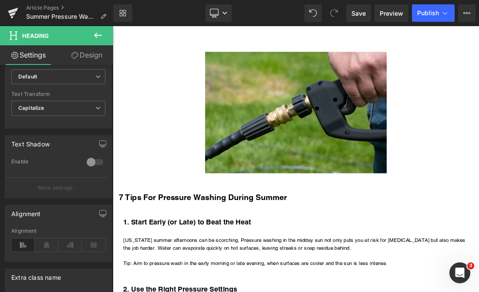
scroll to position [87, 0]
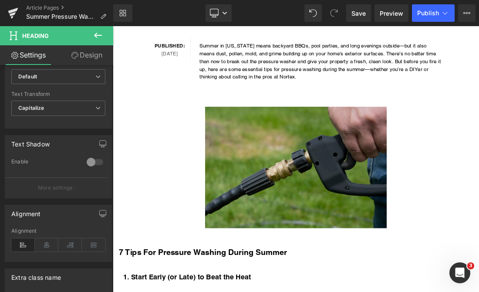
click at [426, 214] on img at bounding box center [375, 229] width 261 height 175
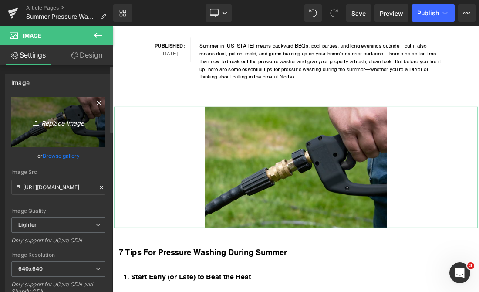
click at [50, 121] on icon "Replace Image" at bounding box center [59, 121] width 70 height 11
type input "C:\fakepath\yellow qc nozzle cleaning house siding.jpg"
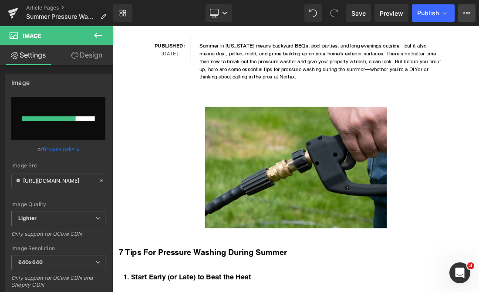
click at [467, 12] on icon at bounding box center [467, 13] width 2 height 2
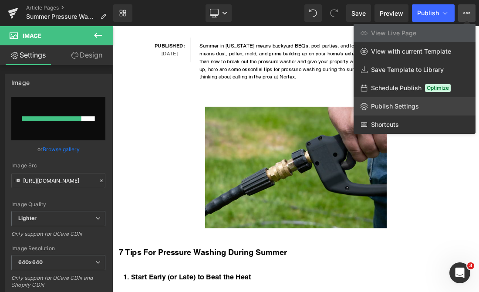
click at [392, 102] on span "Publish Settings" at bounding box center [395, 106] width 48 height 8
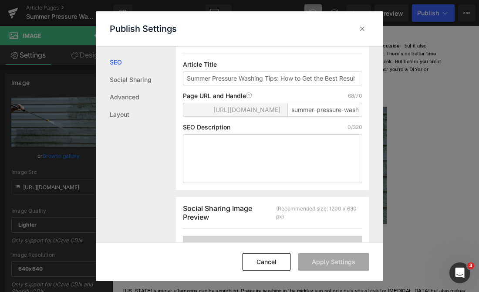
scroll to position [131, 0]
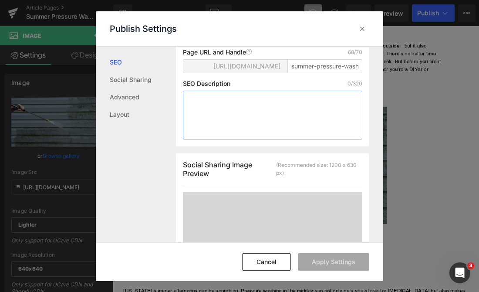
click at [293, 118] on textarea "To enrich screen reader interactions, please activate Accessibility in Grammarl…" at bounding box center [272, 115] width 179 height 49
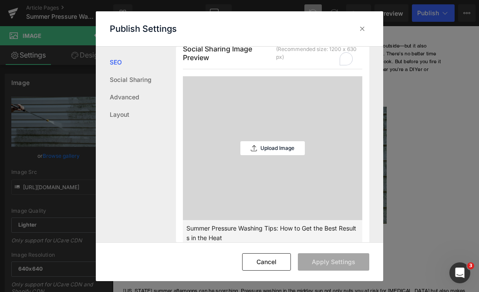
scroll to position [261, 0]
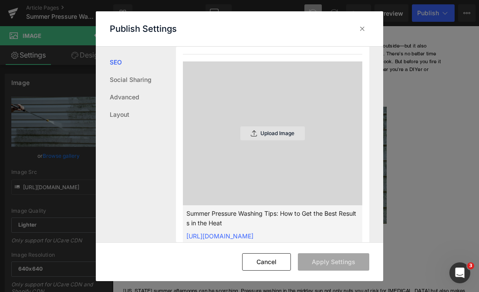
click at [282, 136] on p "Upload Image" at bounding box center [277, 133] width 34 height 6
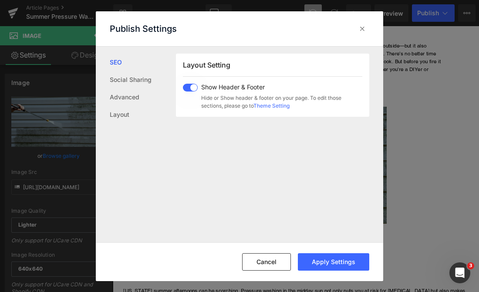
scroll to position [531, 0]
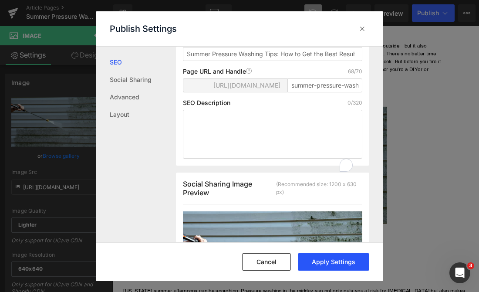
click at [329, 264] on button "Apply Settings" at bounding box center [333, 261] width 71 height 17
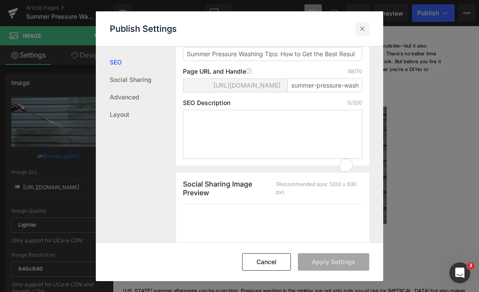
click at [364, 27] on icon at bounding box center [362, 28] width 9 height 9
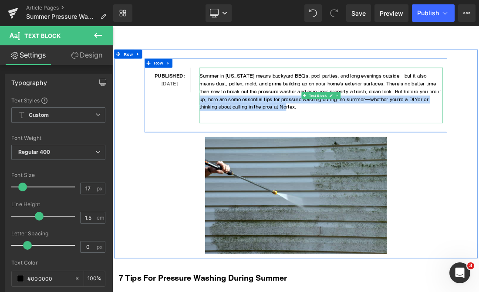
drag, startPoint x: 557, startPoint y: 119, endPoint x: 562, endPoint y: 141, distance: 22.8
click at [478, 141] on p "Summer in [US_STATE] means backyard BBQs, pool parties, and long evenings outsi…" at bounding box center [413, 121] width 350 height 56
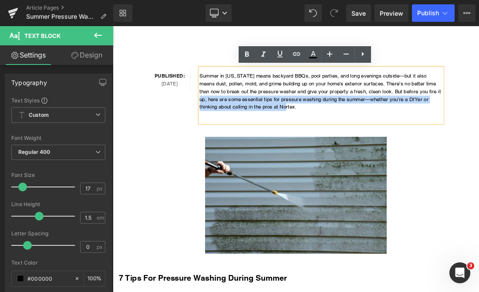
copy p "here are some essential tips for pressure washing during the summer—whether you…"
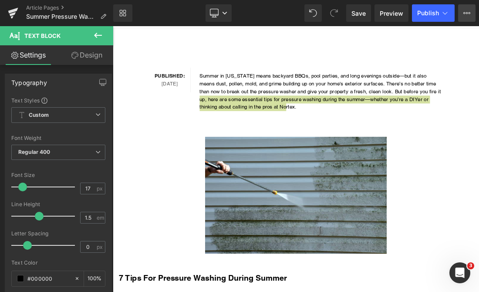
click at [467, 10] on icon at bounding box center [466, 13] width 7 height 7
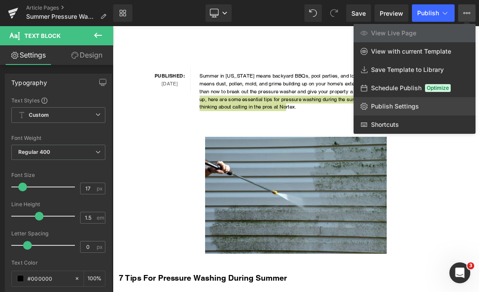
click at [392, 108] on span "Publish Settings" at bounding box center [395, 106] width 48 height 8
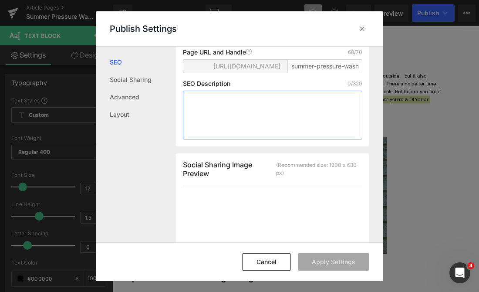
click at [240, 124] on textarea at bounding box center [272, 115] width 179 height 49
paste textarea "here are some essential tips for pressure washing during the summer—whether you…"
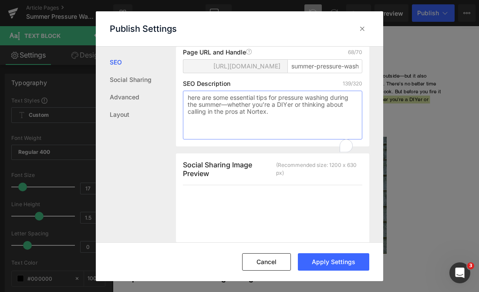
click at [190, 116] on textarea "here are some essential tips for pressure washing during the summer—whether you…" at bounding box center [272, 115] width 179 height 49
type textarea "Here are some essential tips for pressure washing during the summer—whether you…"
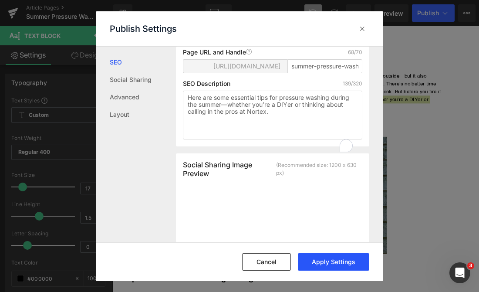
click at [325, 258] on button "Apply Settings" at bounding box center [333, 261] width 71 height 17
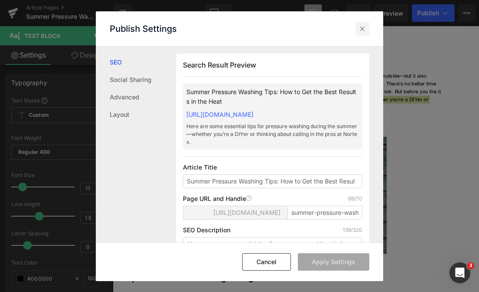
click at [362, 27] on icon at bounding box center [362, 28] width 9 height 9
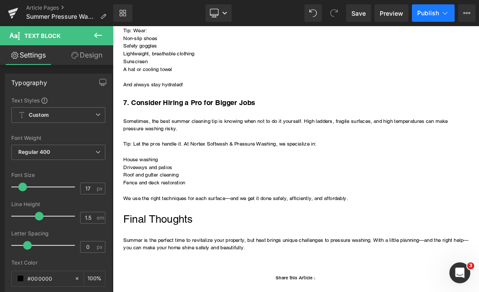
click at [435, 12] on span "Publish" at bounding box center [428, 13] width 22 height 7
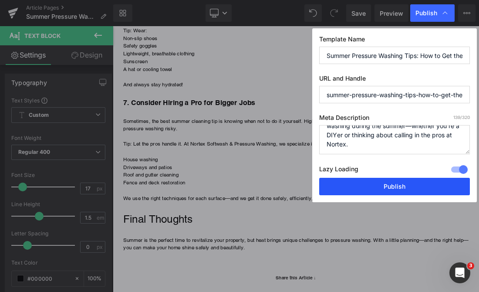
click at [405, 184] on button "Publish" at bounding box center [394, 186] width 151 height 17
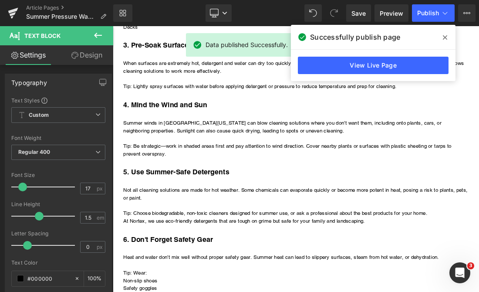
click at [446, 40] on icon at bounding box center [445, 37] width 4 height 7
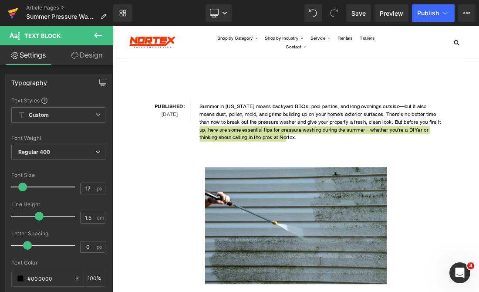
click at [10, 9] on icon at bounding box center [13, 13] width 10 height 22
